Goal: Information Seeking & Learning: Learn about a topic

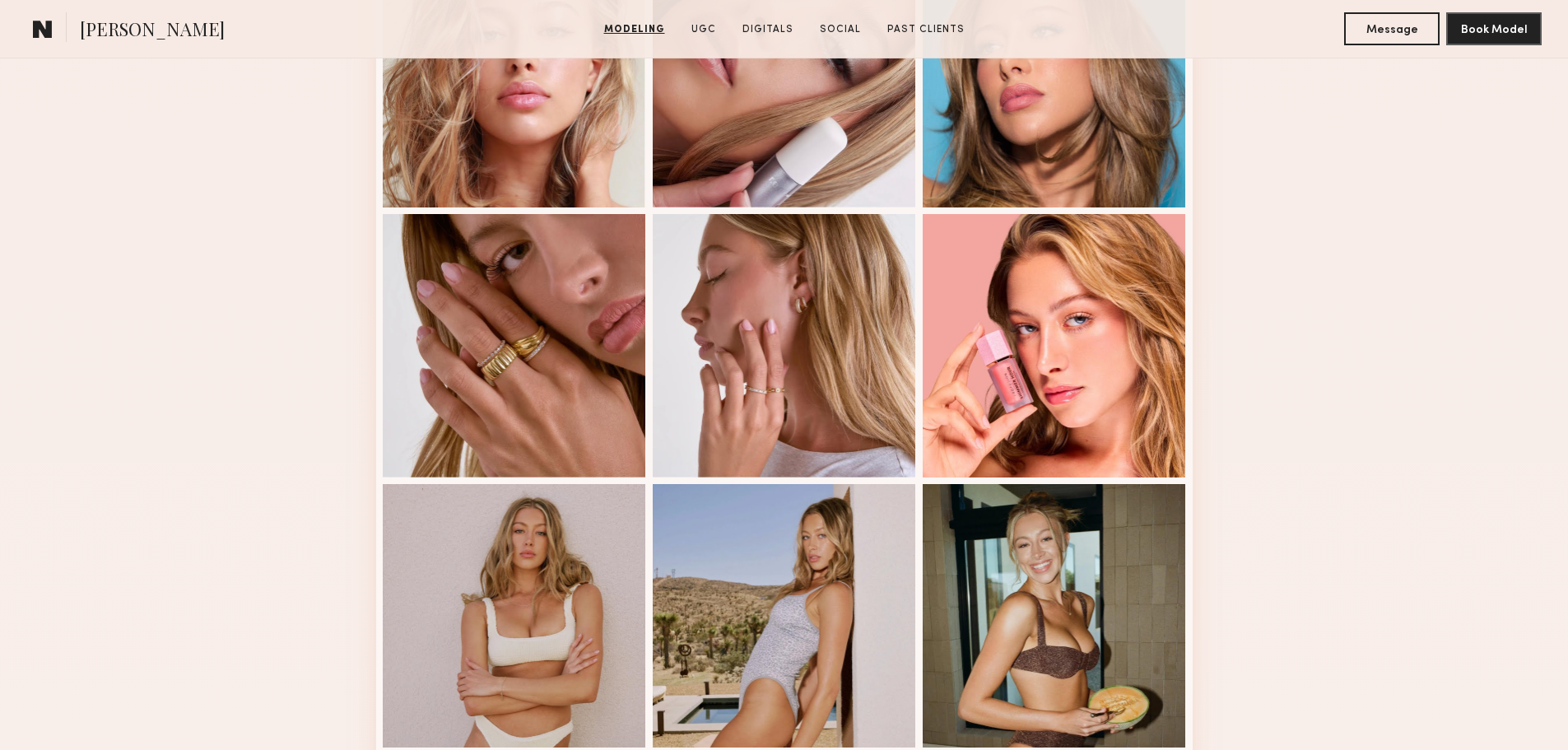
scroll to position [1142, 0]
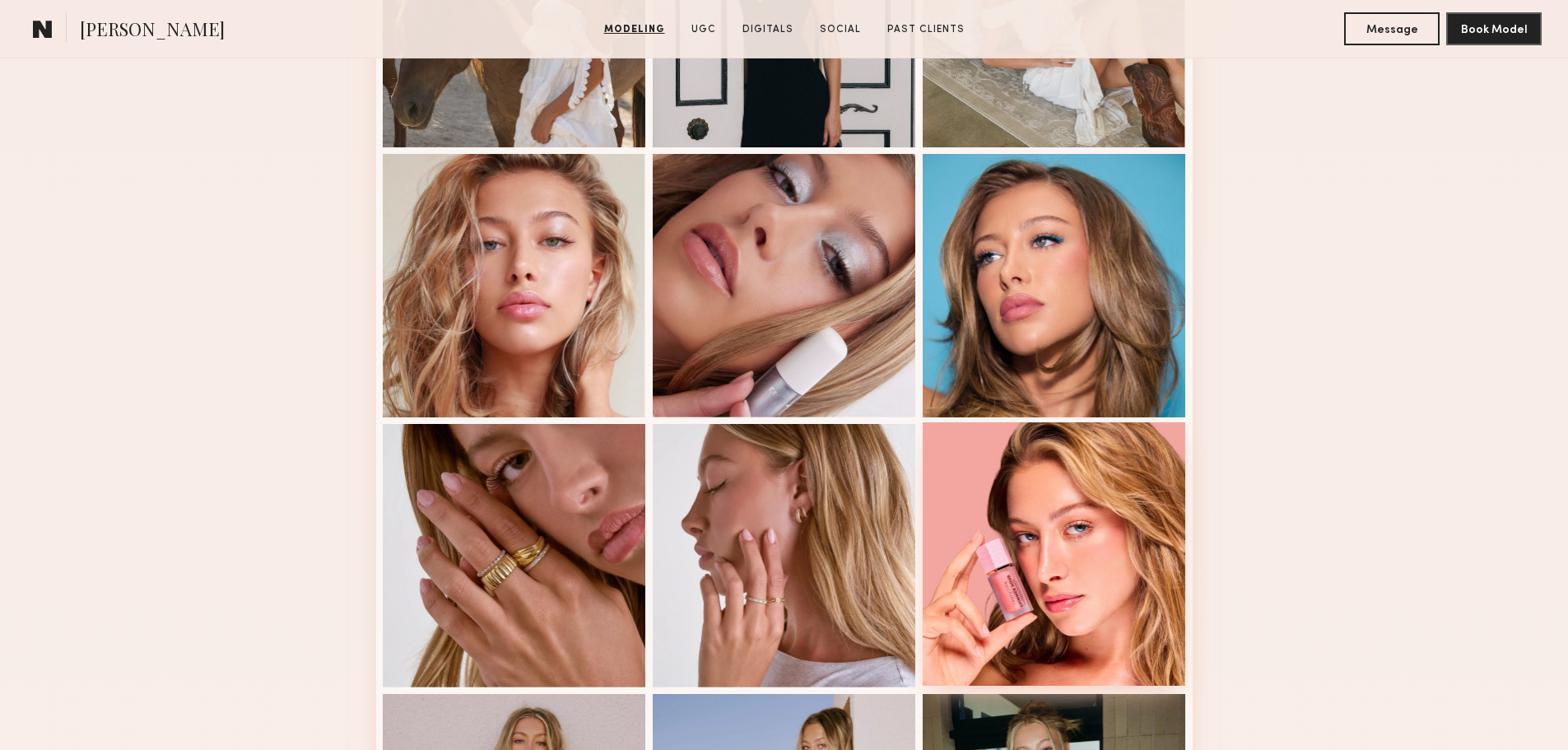
click at [1116, 602] on div at bounding box center [1054, 554] width 264 height 264
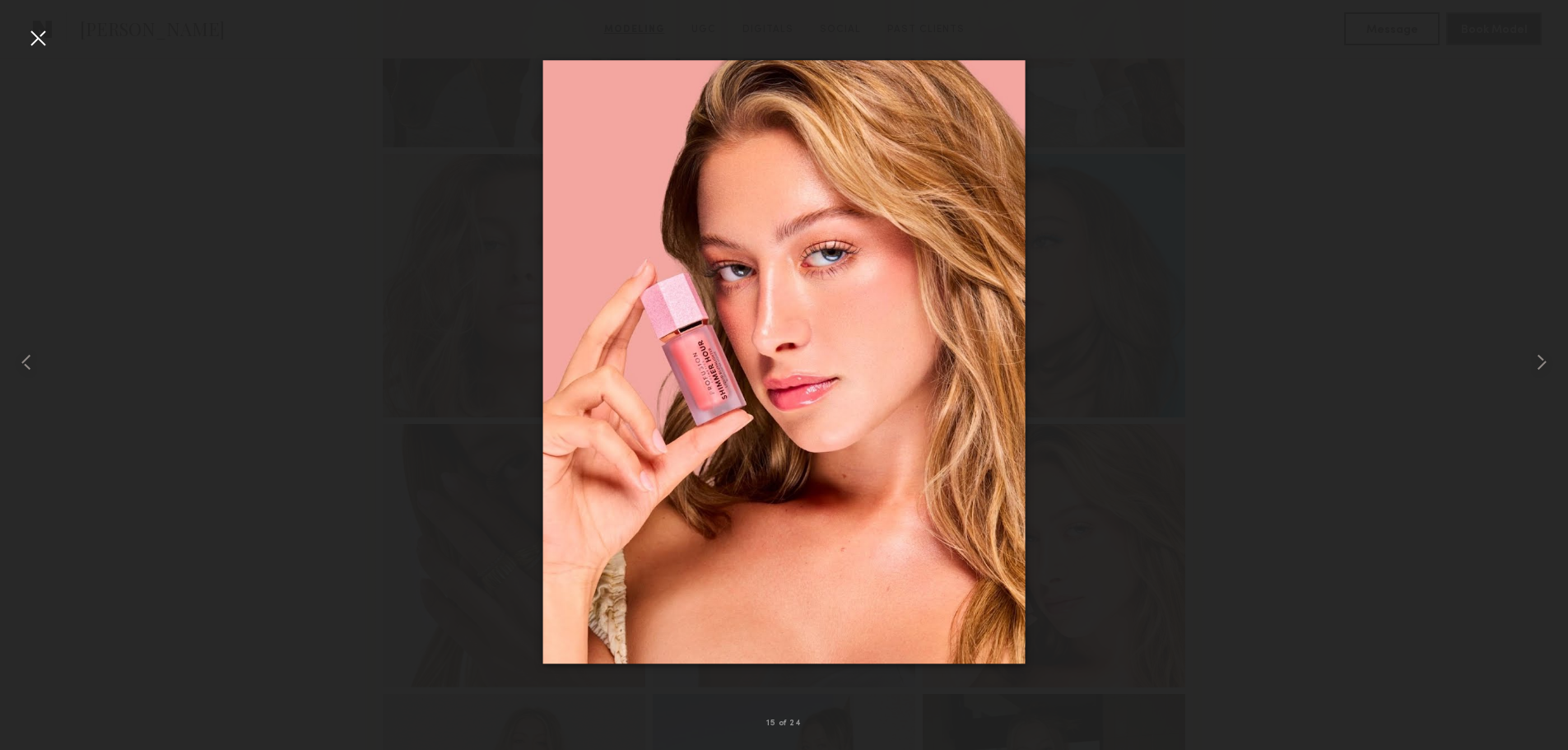
click at [1276, 286] on div at bounding box center [784, 361] width 1568 height 671
click at [46, 29] on div at bounding box center [37, 37] width 26 height 26
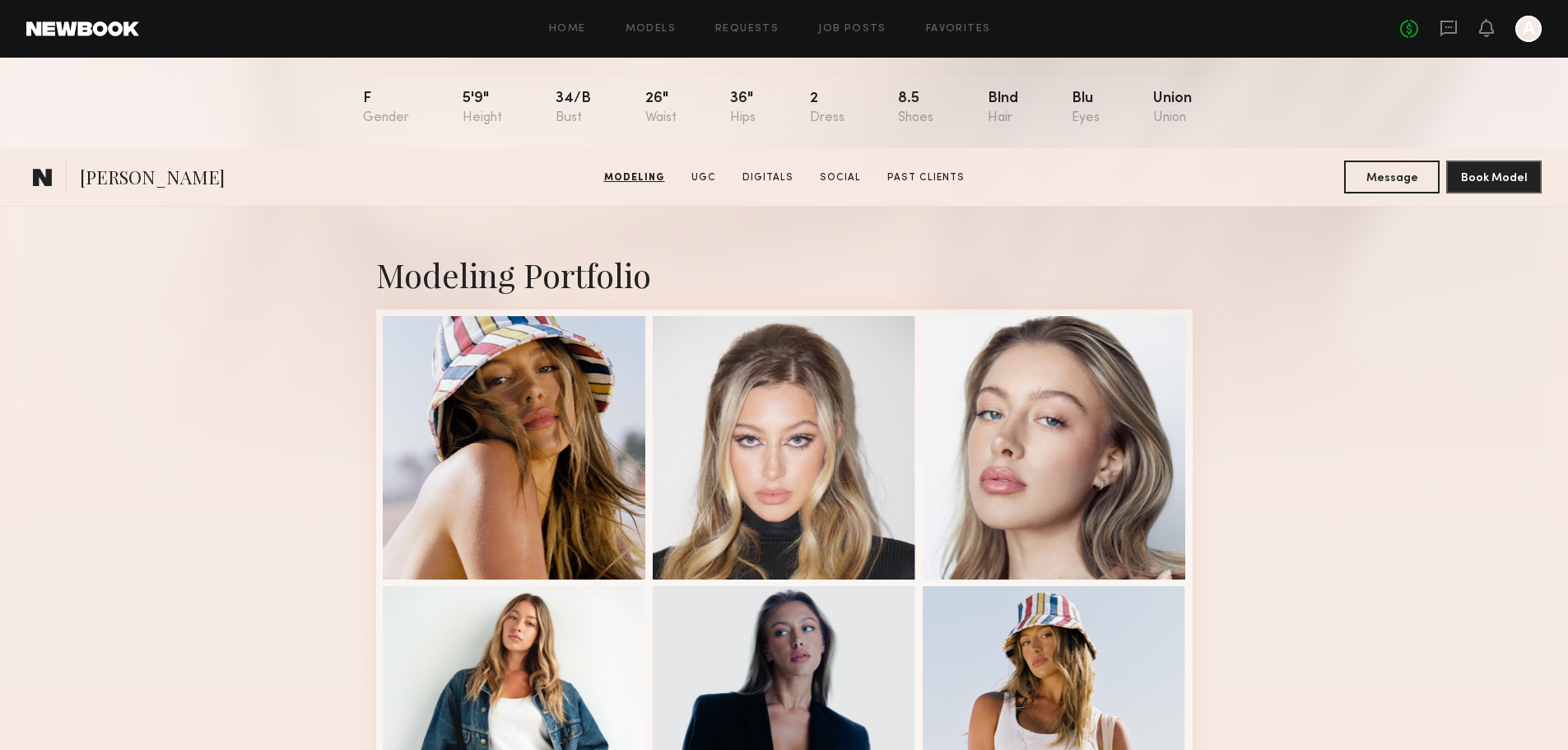
scroll to position [0, 0]
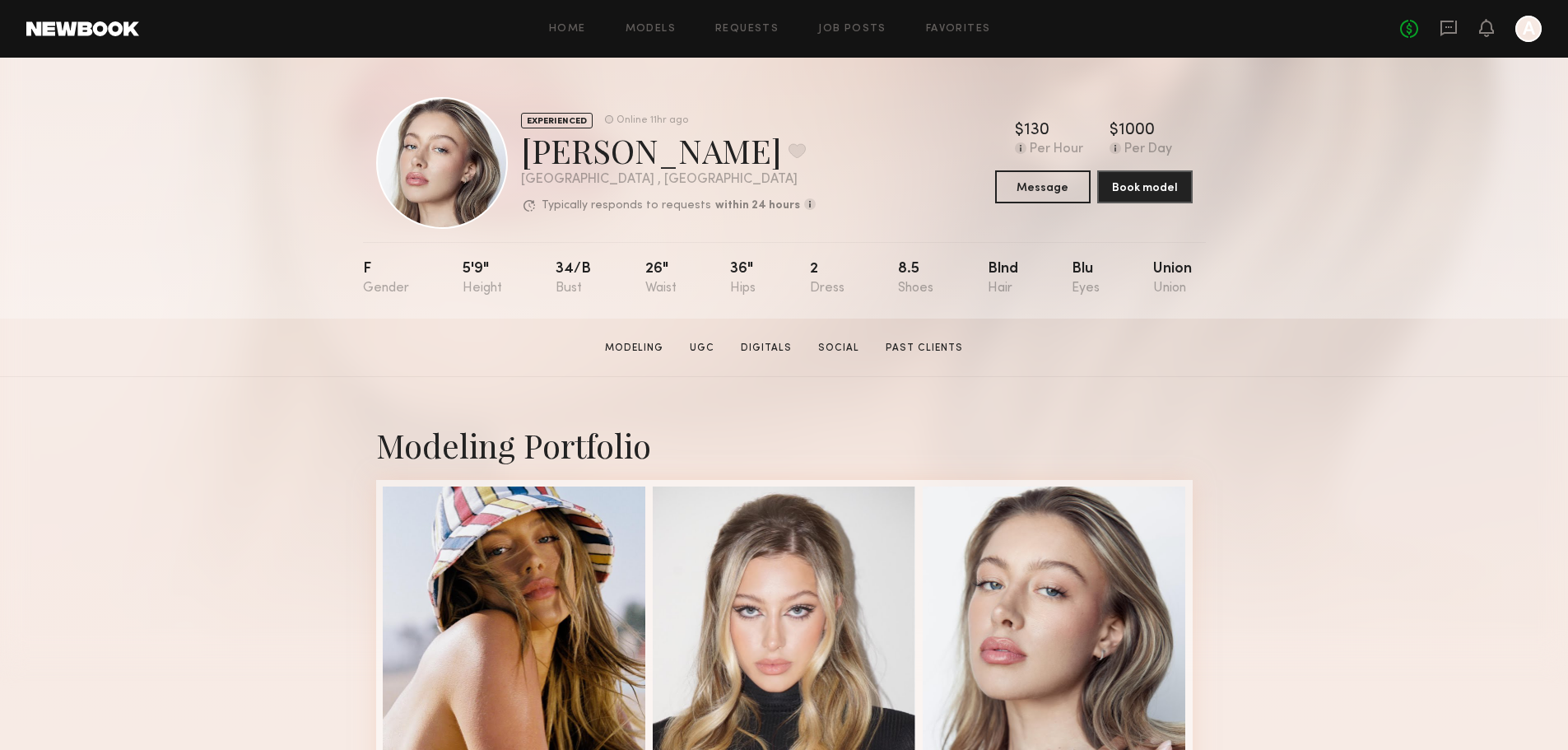
drag, startPoint x: 1073, startPoint y: 293, endPoint x: 1071, endPoint y: 371, distance: 78.0
click at [1108, 297] on nb-model-profile-props "F 5'9" 34/b 26" 36" 2 8.5 Blnd Blu Union" at bounding box center [784, 280] width 843 height 77
click at [1054, 601] on div at bounding box center [1054, 616] width 264 height 264
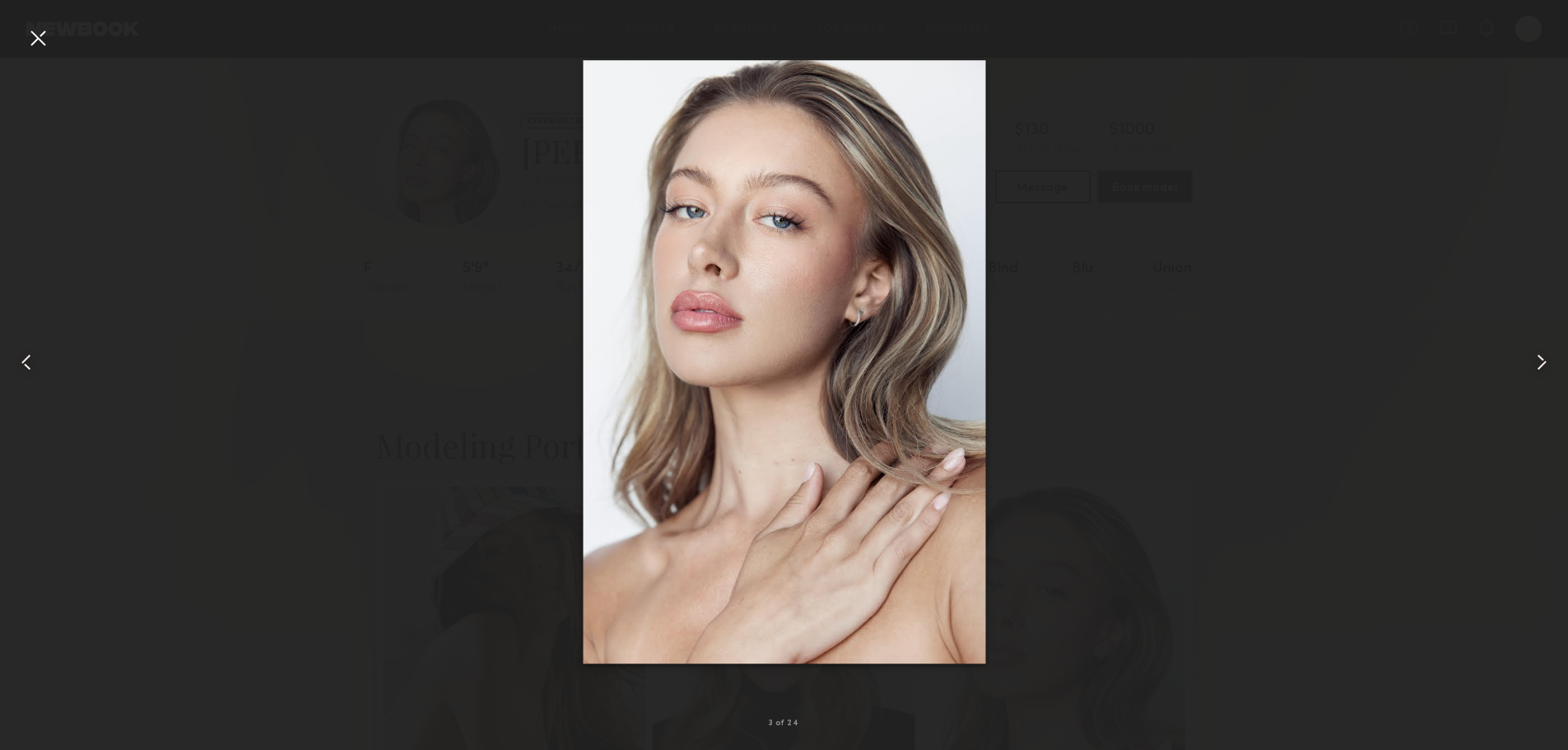
click at [29, 40] on div at bounding box center [37, 37] width 26 height 26
